Goal: Task Accomplishment & Management: Manage account settings

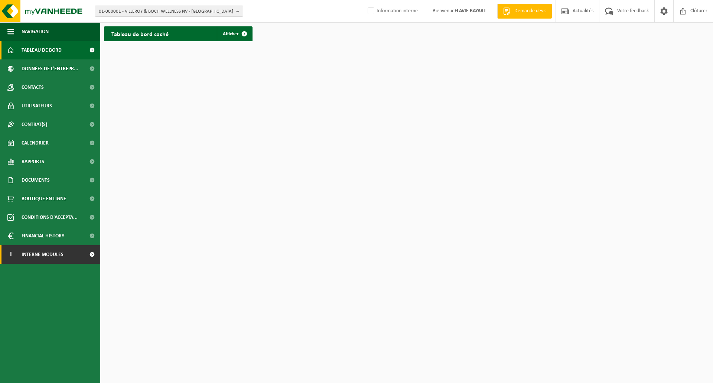
click at [82, 255] on link "I Interne modules" at bounding box center [50, 254] width 100 height 19
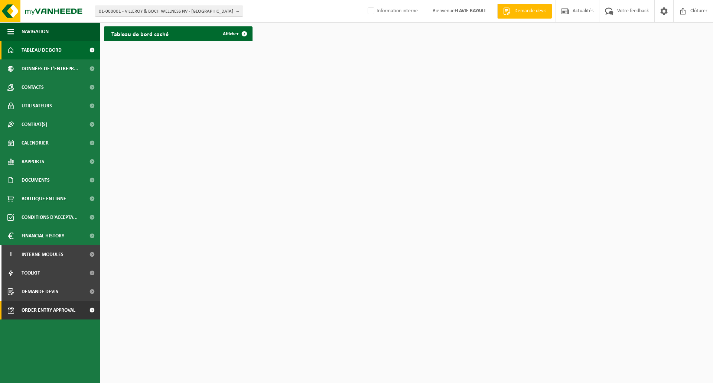
click at [59, 310] on span "Order entry approval" at bounding box center [49, 310] width 54 height 19
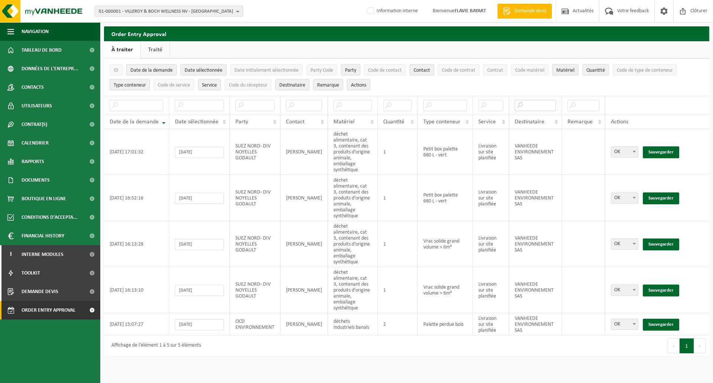
click at [530, 105] on input "text" at bounding box center [535, 105] width 41 height 11
type input "sas"
click at [658, 146] on link "Sauvegarder" at bounding box center [661, 152] width 36 height 12
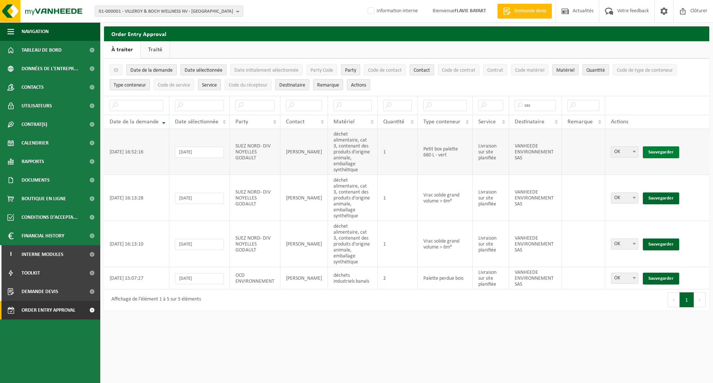
click at [658, 146] on link "Sauvegarder" at bounding box center [661, 152] width 36 height 12
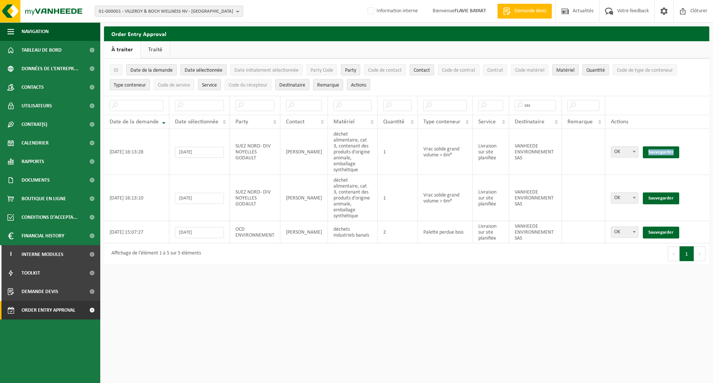
click at [658, 146] on link "Sauvegarder" at bounding box center [661, 152] width 36 height 12
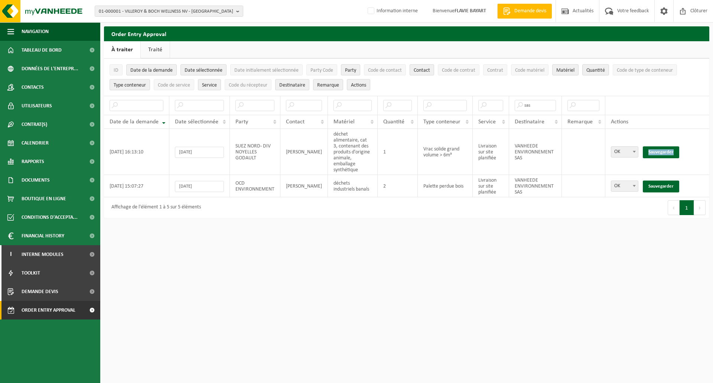
click at [658, 146] on link "Sauvegarder" at bounding box center [661, 152] width 36 height 12
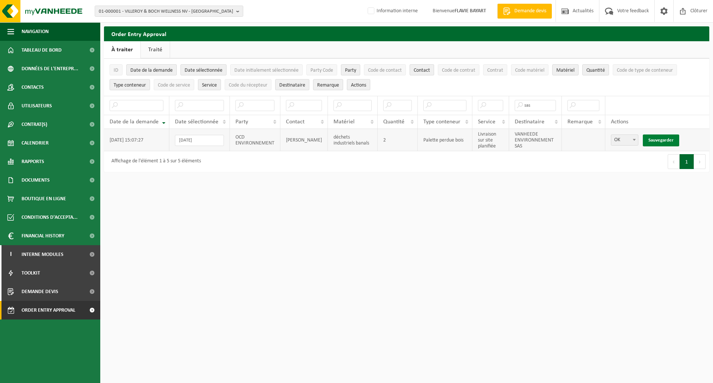
click at [658, 140] on link "Sauvegarder" at bounding box center [661, 140] width 36 height 12
